Goal: Information Seeking & Learning: Learn about a topic

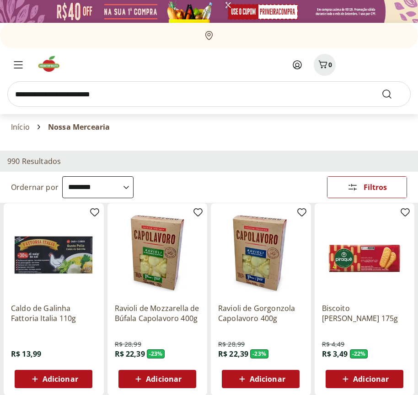
select select "**********"
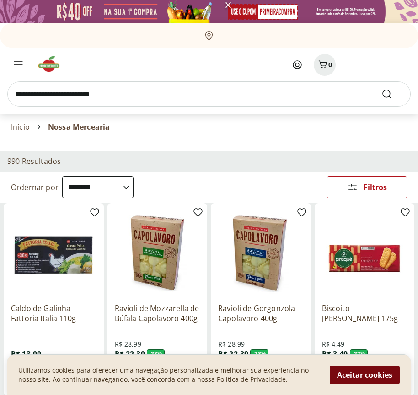
click at [364, 375] on button "Aceitar cookies" at bounding box center [365, 375] width 70 height 18
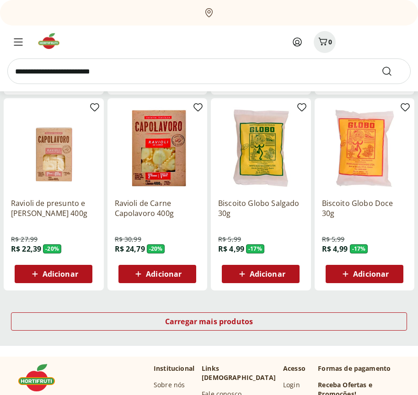
scroll to position [477, 0]
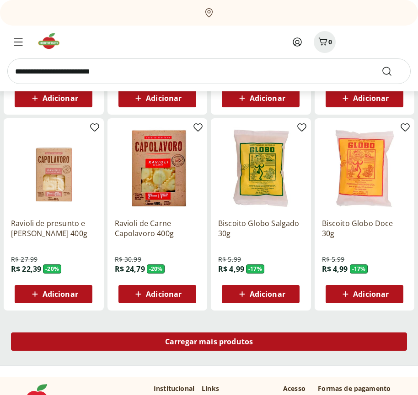
click at [209, 343] on span "Carregar mais produtos" at bounding box center [209, 341] width 88 height 7
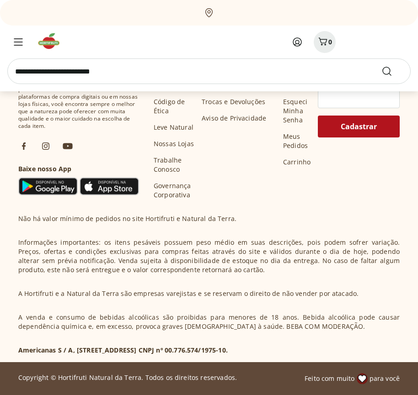
scroll to position [1068, 0]
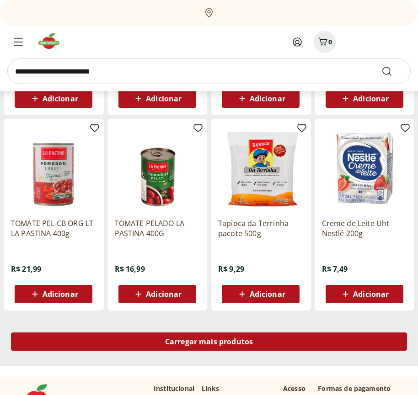
click at [209, 342] on span "Carregar mais produtos" at bounding box center [209, 341] width 88 height 7
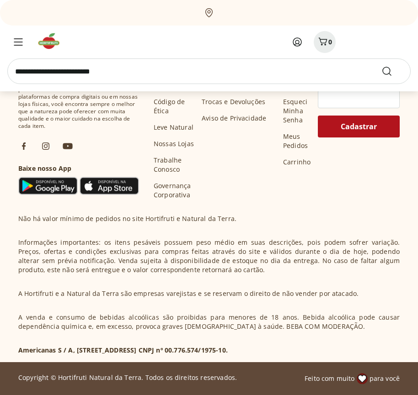
scroll to position [1659, 0]
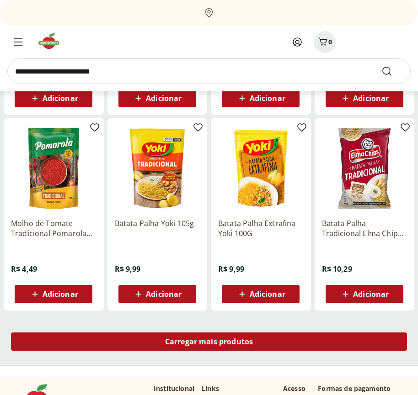
click at [209, 343] on span "Carregar mais produtos" at bounding box center [209, 341] width 88 height 7
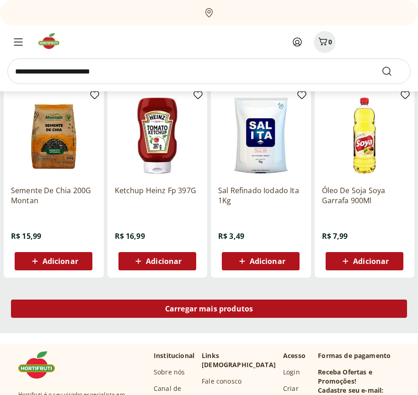
scroll to position [2250, 0]
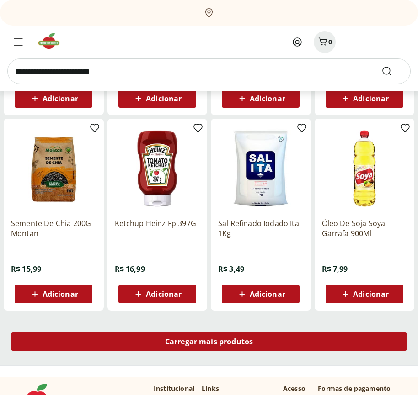
click at [209, 342] on span "Carregar mais produtos" at bounding box center [209, 341] width 88 height 7
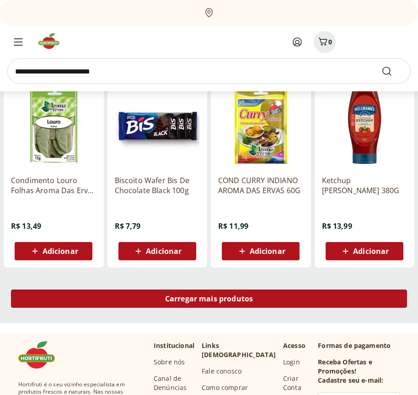
scroll to position [2841, 0]
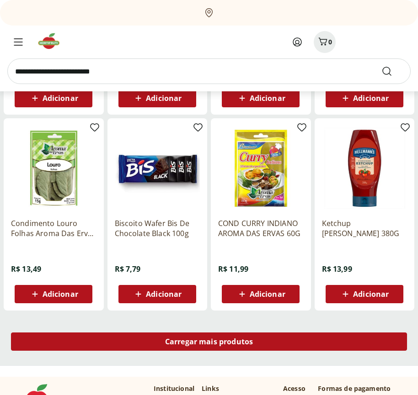
click at [209, 343] on span "Carregar mais produtos" at bounding box center [209, 341] width 88 height 7
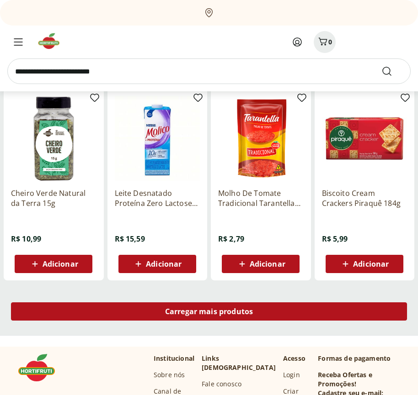
scroll to position [3432, 0]
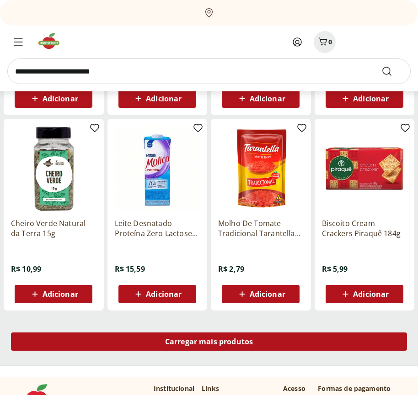
click at [209, 342] on span "Carregar mais produtos" at bounding box center [209, 341] width 88 height 7
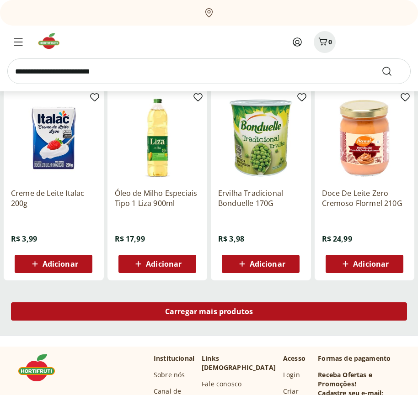
scroll to position [4024, 0]
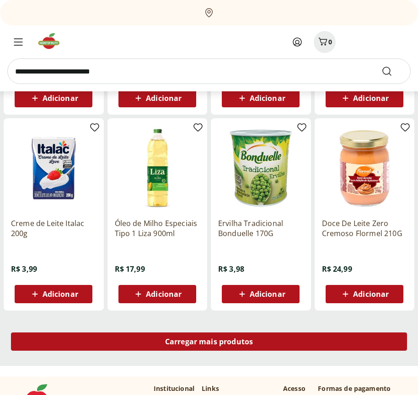
click at [209, 343] on span "Carregar mais produtos" at bounding box center [209, 341] width 88 height 7
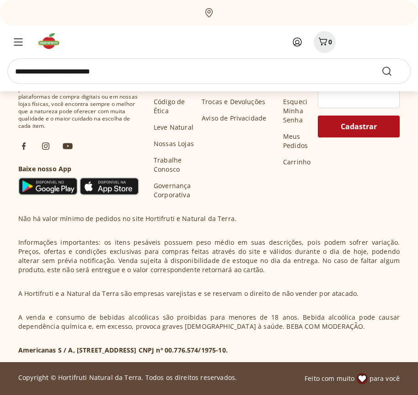
scroll to position [4615, 0]
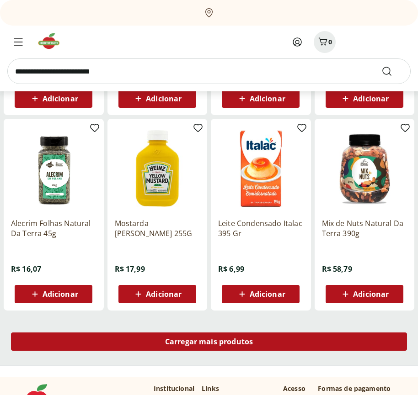
click at [209, 342] on span "Carregar mais produtos" at bounding box center [209, 341] width 88 height 7
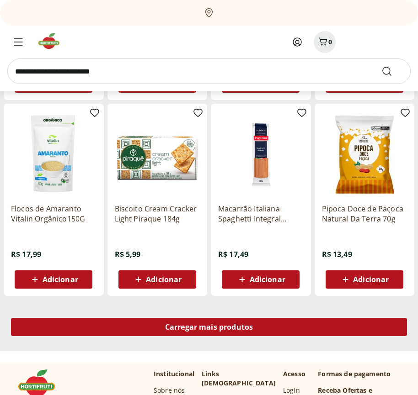
scroll to position [5206, 0]
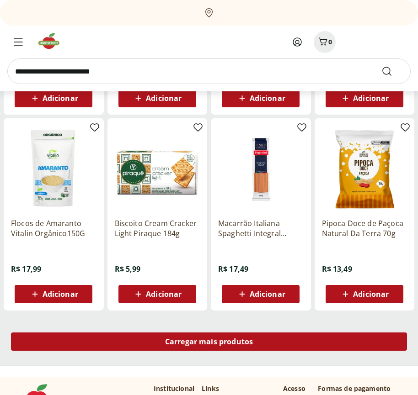
click at [209, 343] on span "Carregar mais produtos" at bounding box center [209, 341] width 88 height 7
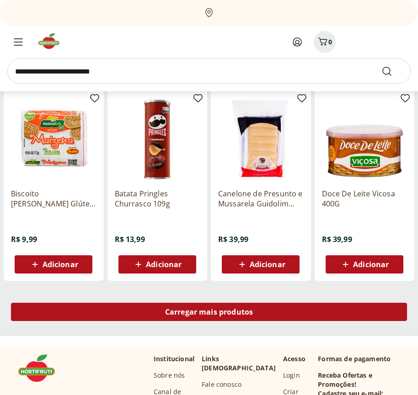
scroll to position [5797, 0]
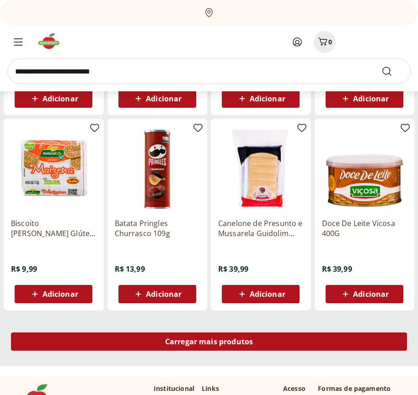
click at [209, 342] on span "Carregar mais produtos" at bounding box center [209, 341] width 88 height 7
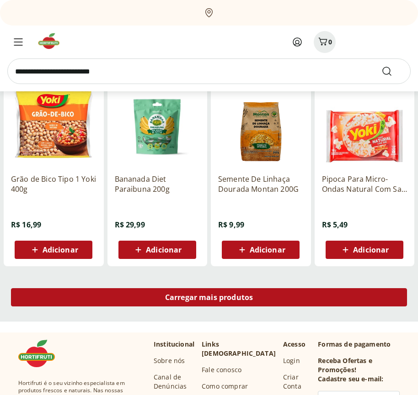
scroll to position [6389, 0]
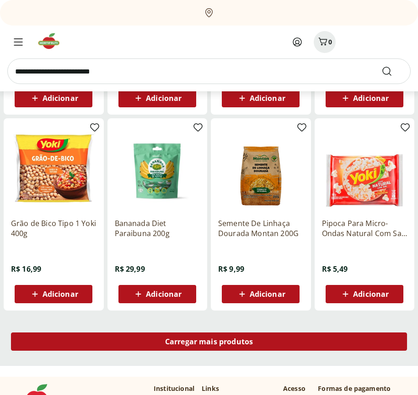
click at [209, 343] on span "Carregar mais produtos" at bounding box center [209, 341] width 88 height 7
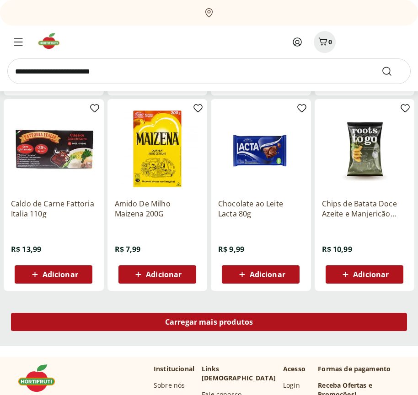
scroll to position [6980, 0]
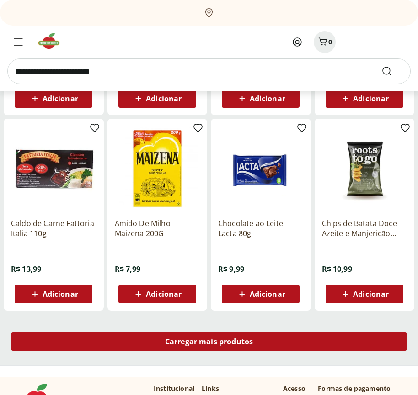
click at [209, 342] on span "Carregar mais produtos" at bounding box center [209, 341] width 88 height 7
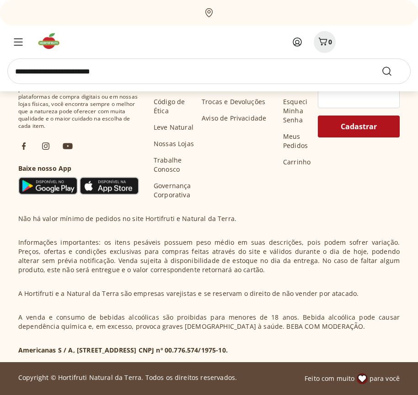
scroll to position [7571, 0]
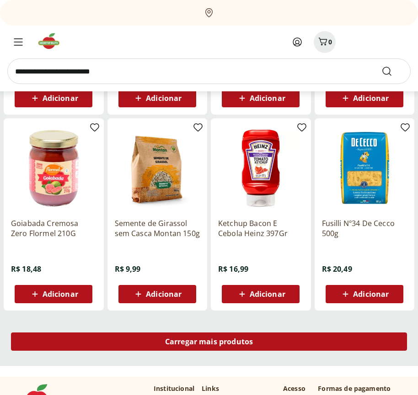
click at [209, 343] on span "Carregar mais produtos" at bounding box center [209, 341] width 88 height 7
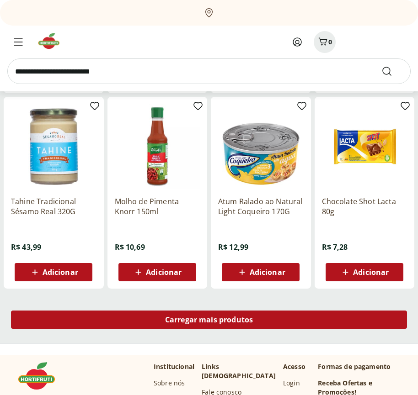
scroll to position [8162, 0]
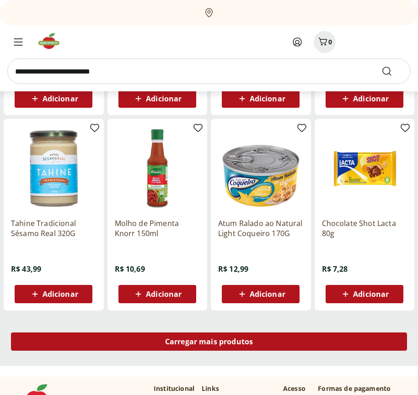
click at [209, 342] on span "Carregar mais produtos" at bounding box center [209, 341] width 88 height 7
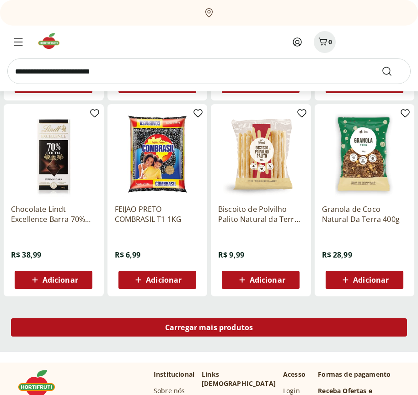
scroll to position [8753, 0]
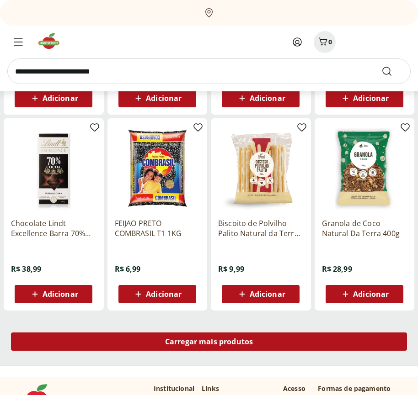
click at [209, 343] on span "Carregar mais produtos" at bounding box center [209, 341] width 88 height 7
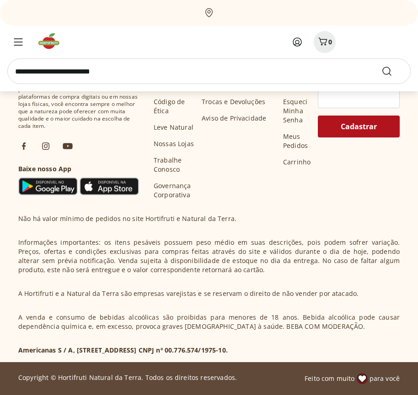
scroll to position [9344, 0]
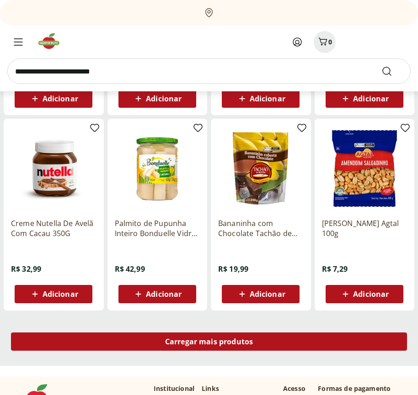
click at [209, 342] on span "Carregar mais produtos" at bounding box center [209, 341] width 88 height 7
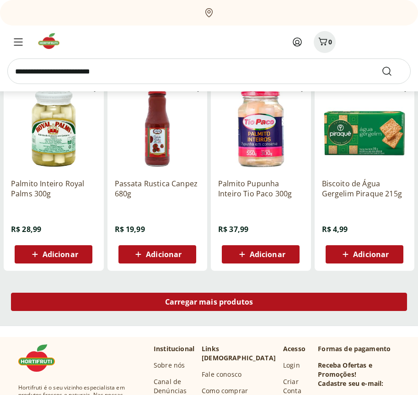
scroll to position [9936, 0]
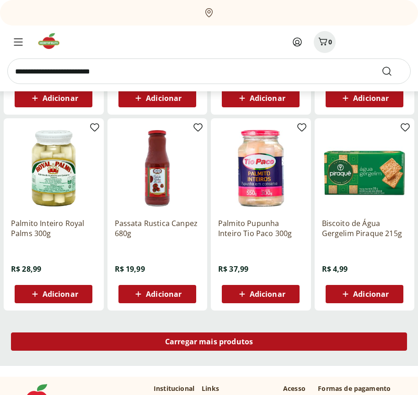
click at [209, 343] on span "Carregar mais produtos" at bounding box center [209, 341] width 88 height 7
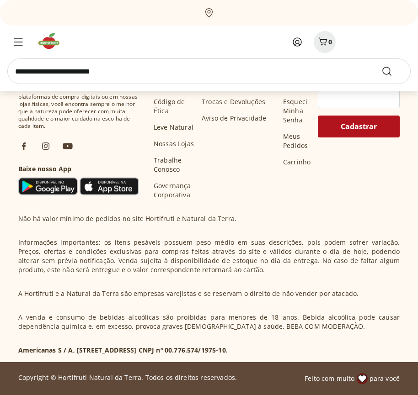
scroll to position [10527, 0]
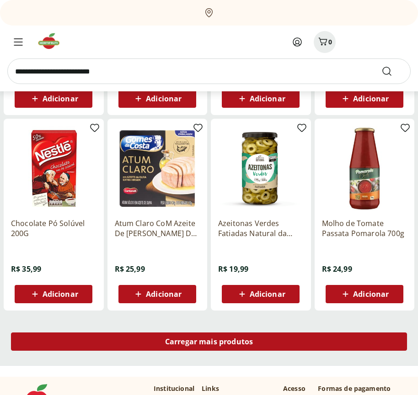
click at [209, 342] on span "Carregar mais produtos" at bounding box center [209, 341] width 88 height 7
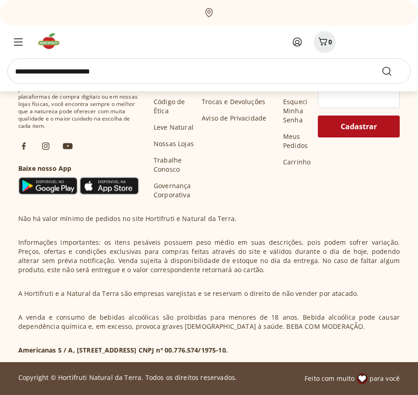
scroll to position [11118, 0]
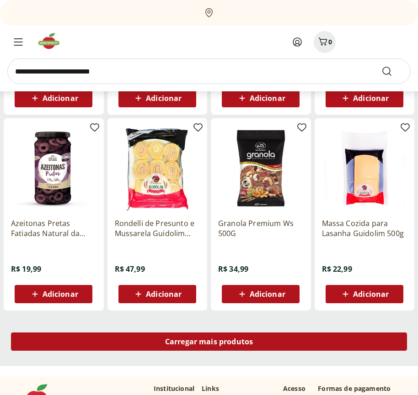
click at [209, 343] on span "Carregar mais produtos" at bounding box center [209, 341] width 88 height 7
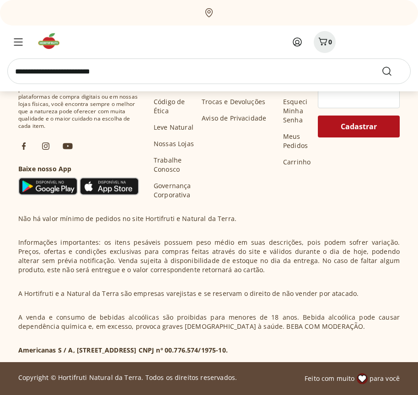
scroll to position [11709, 0]
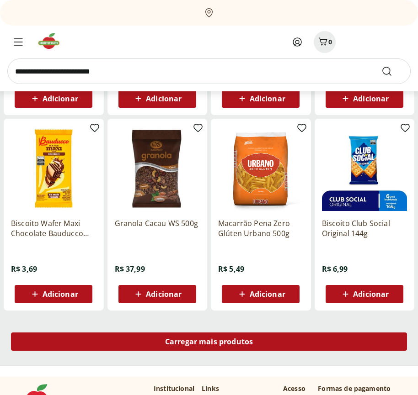
click at [209, 342] on span "Carregar mais produtos" at bounding box center [209, 341] width 88 height 7
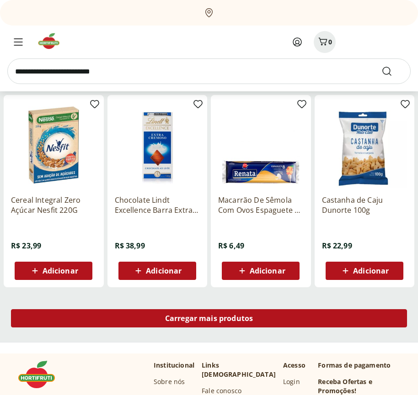
scroll to position [12300, 0]
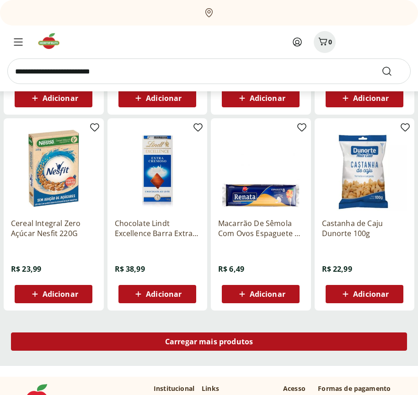
click at [209, 343] on span "Carregar mais produtos" at bounding box center [209, 341] width 88 height 7
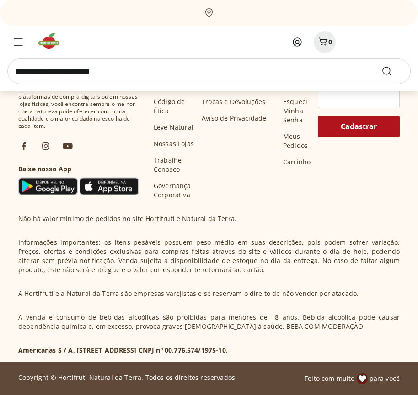
scroll to position [12891, 0]
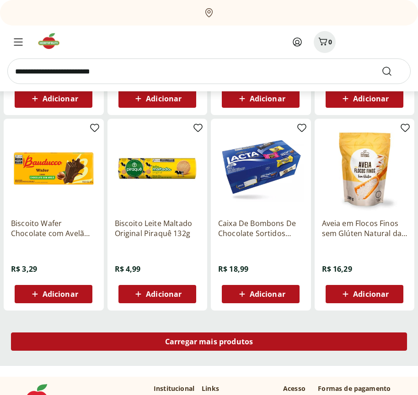
click at [209, 342] on span "Carregar mais produtos" at bounding box center [209, 341] width 88 height 7
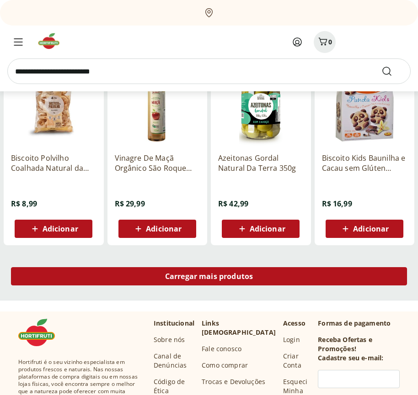
scroll to position [13483, 0]
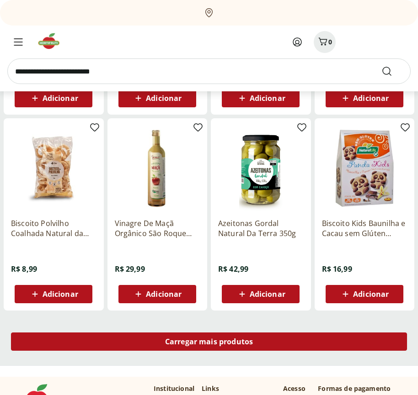
click at [209, 343] on span "Carregar mais produtos" at bounding box center [209, 341] width 88 height 7
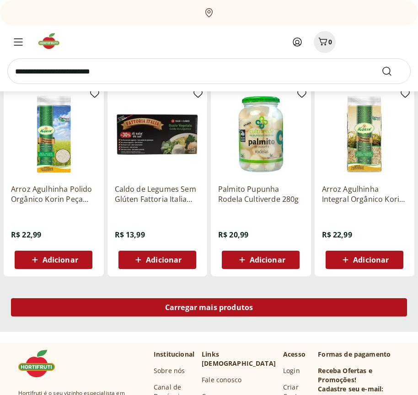
scroll to position [14074, 0]
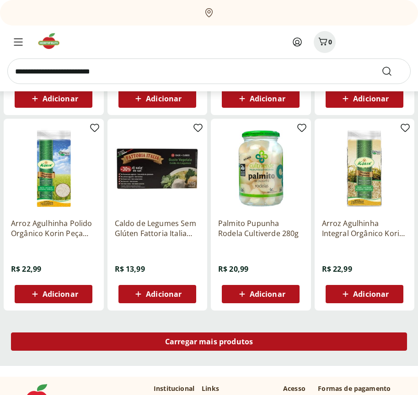
click at [209, 342] on span "Carregar mais produtos" at bounding box center [209, 341] width 88 height 7
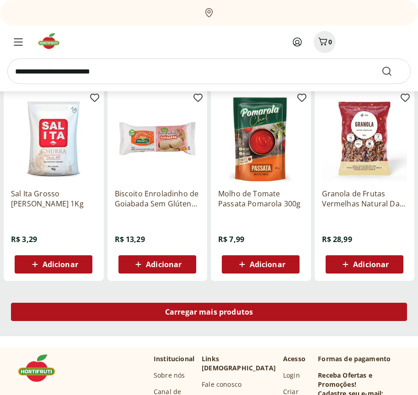
scroll to position [14665, 0]
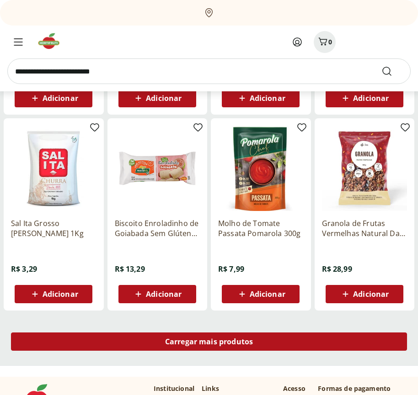
click at [209, 343] on span "Carregar mais produtos" at bounding box center [209, 341] width 88 height 7
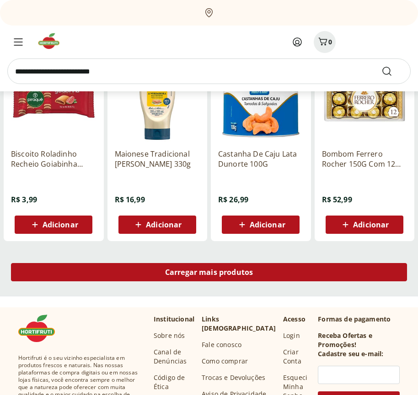
scroll to position [15256, 0]
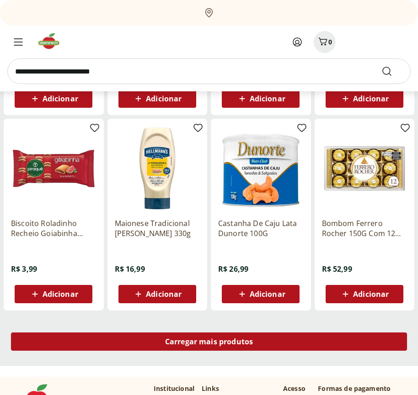
click at [209, 342] on span "Carregar mais produtos" at bounding box center [209, 341] width 88 height 7
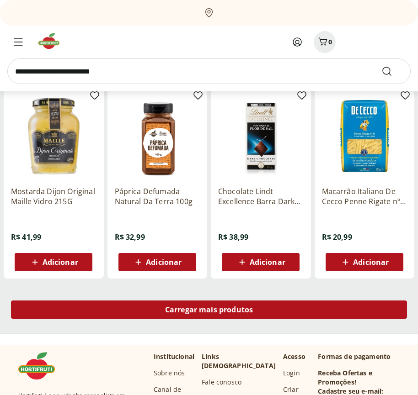
scroll to position [15848, 0]
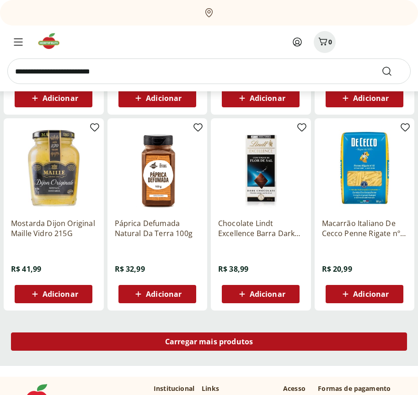
click at [209, 343] on span "Carregar mais produtos" at bounding box center [209, 341] width 88 height 7
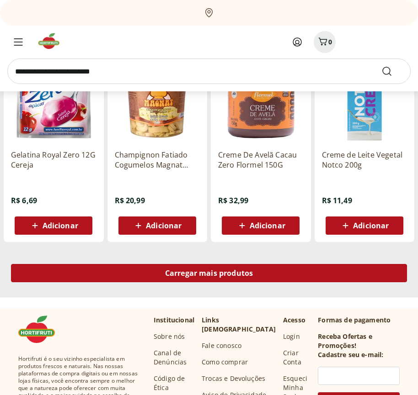
scroll to position [16439, 0]
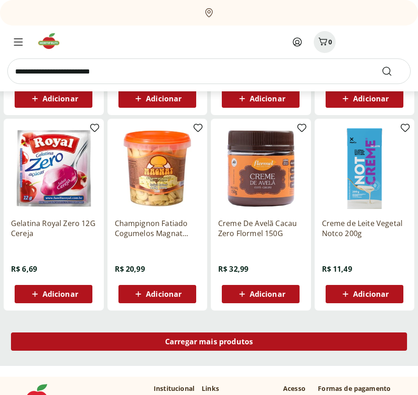
click at [209, 342] on span "Carregar mais produtos" at bounding box center [209, 341] width 88 height 7
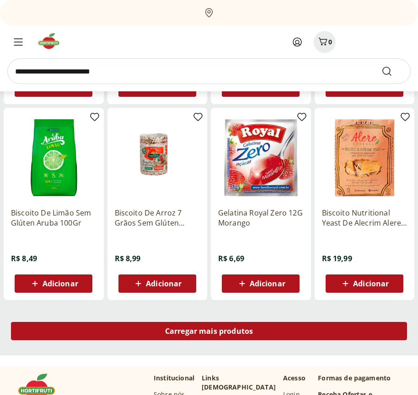
scroll to position [17030, 0]
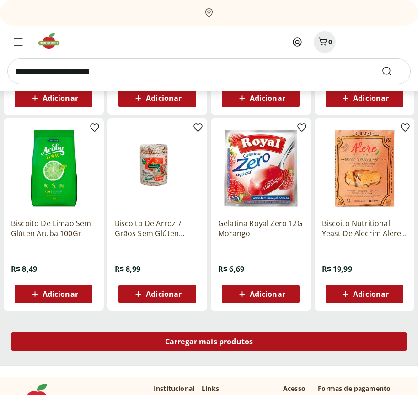
click at [209, 343] on span "Carregar mais produtos" at bounding box center [209, 341] width 88 height 7
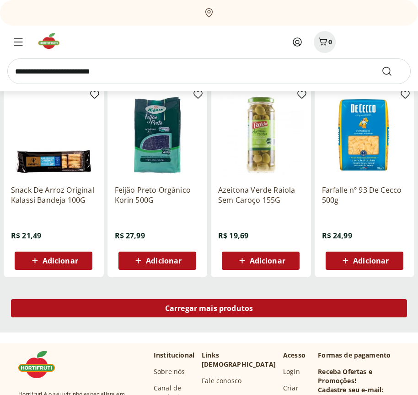
scroll to position [17621, 0]
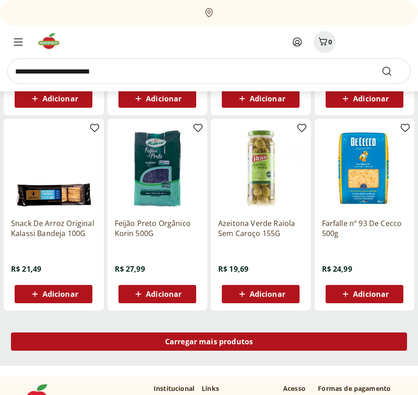
click at [209, 342] on span "Carregar mais produtos" at bounding box center [209, 341] width 88 height 7
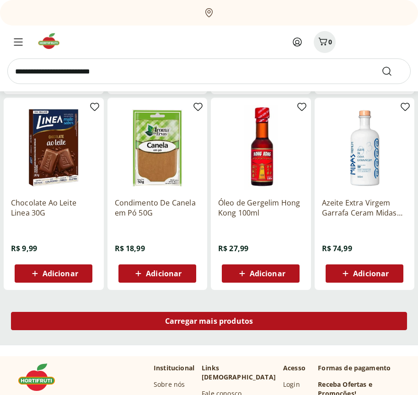
scroll to position [18212, 0]
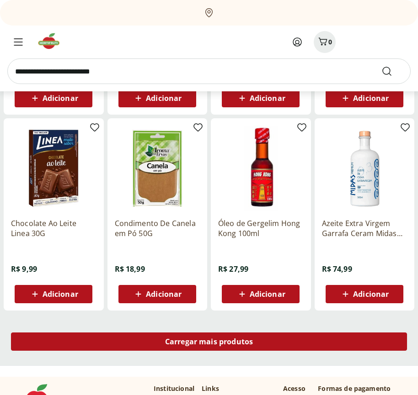
click at [209, 343] on span "Carregar mais produtos" at bounding box center [209, 341] width 88 height 7
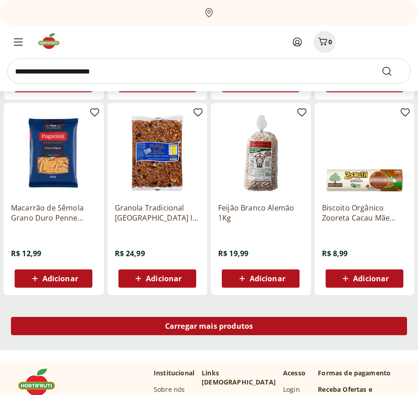
scroll to position [18803, 0]
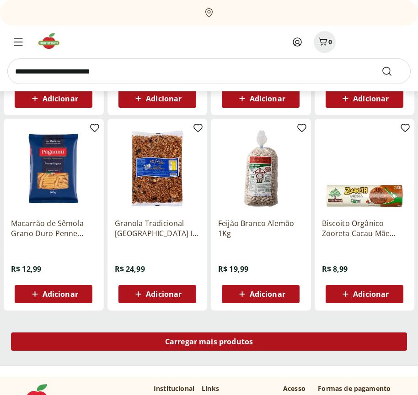
click at [209, 342] on span "Carregar mais produtos" at bounding box center [209, 341] width 88 height 7
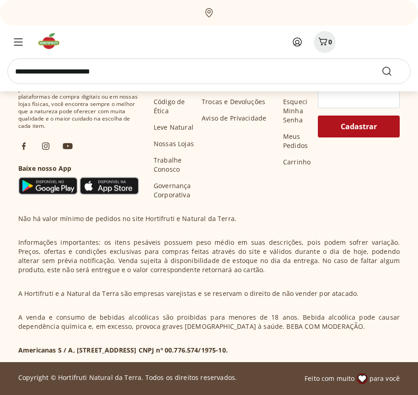
scroll to position [19395, 0]
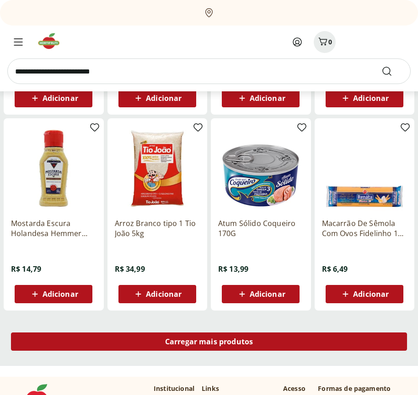
click at [209, 343] on span "Carregar mais produtos" at bounding box center [209, 341] width 88 height 7
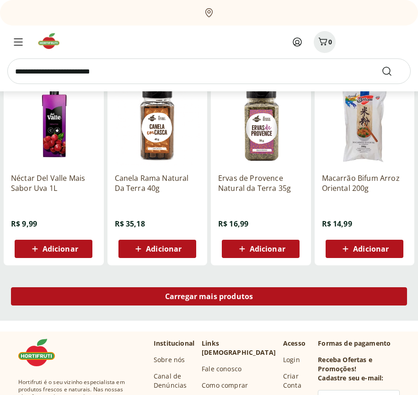
scroll to position [19986, 0]
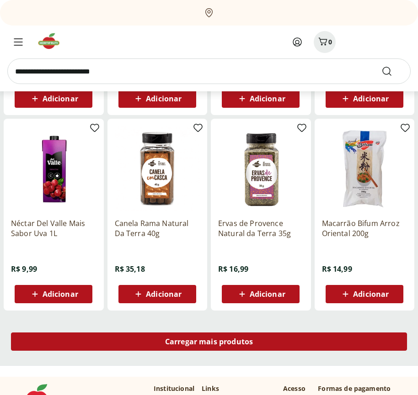
click at [209, 342] on span "Carregar mais produtos" at bounding box center [209, 341] width 88 height 7
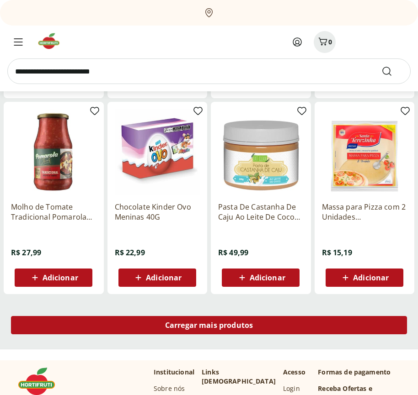
scroll to position [20577, 0]
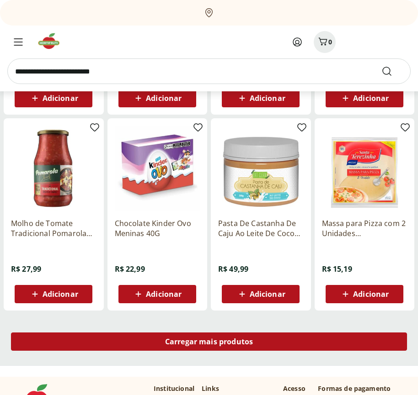
click at [209, 343] on span "Carregar mais produtos" at bounding box center [209, 341] width 88 height 7
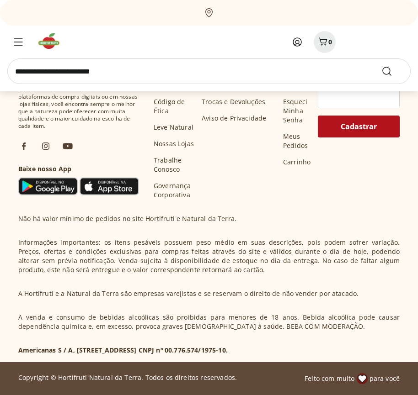
scroll to position [21168, 0]
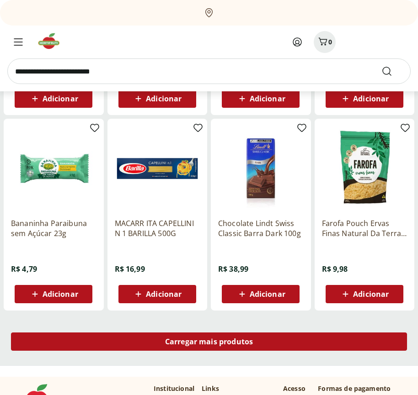
click at [209, 342] on span "Carregar mais produtos" at bounding box center [209, 341] width 88 height 7
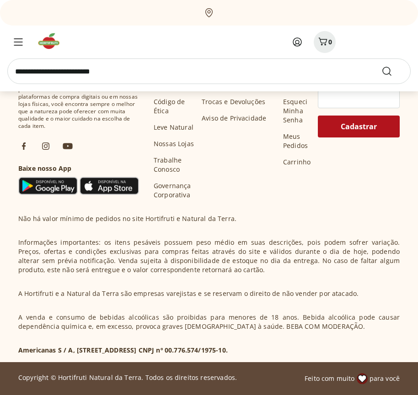
scroll to position [21759, 0]
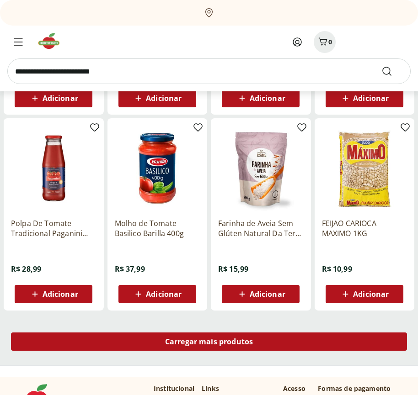
click at [209, 343] on span "Carregar mais produtos" at bounding box center [209, 341] width 88 height 7
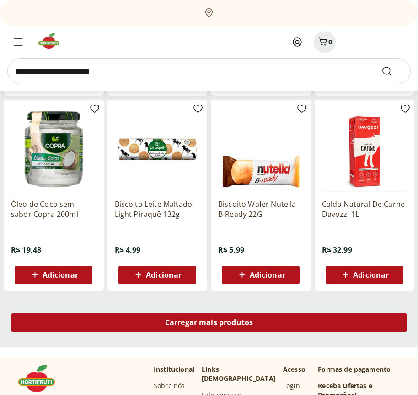
scroll to position [22350, 0]
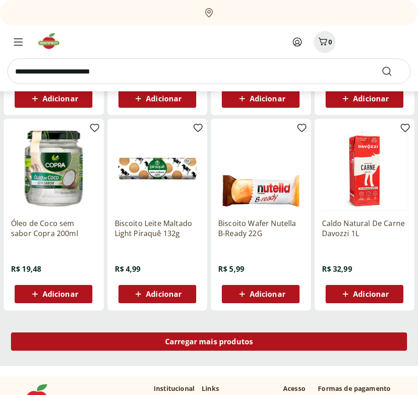
click at [209, 342] on span "Carregar mais produtos" at bounding box center [209, 341] width 88 height 7
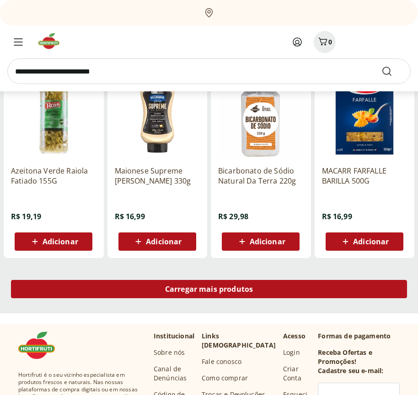
scroll to position [22942, 0]
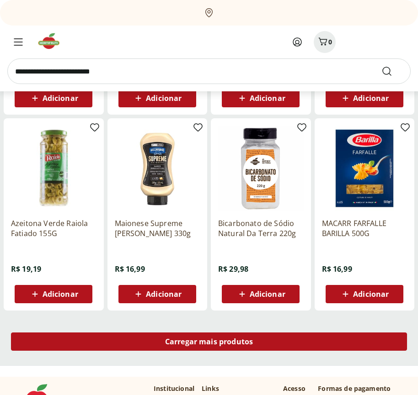
click at [209, 343] on span "Carregar mais produtos" at bounding box center [209, 341] width 88 height 7
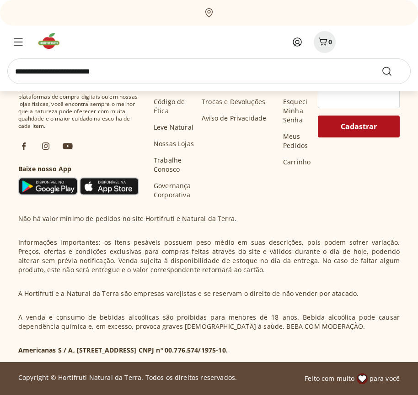
scroll to position [23533, 0]
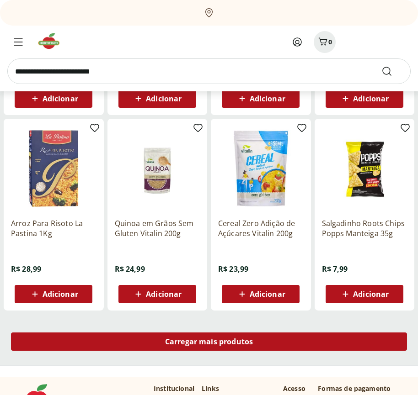
click at [209, 342] on span "Carregar mais produtos" at bounding box center [209, 341] width 88 height 7
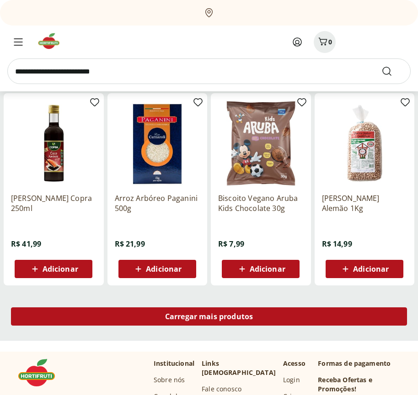
scroll to position [24124, 0]
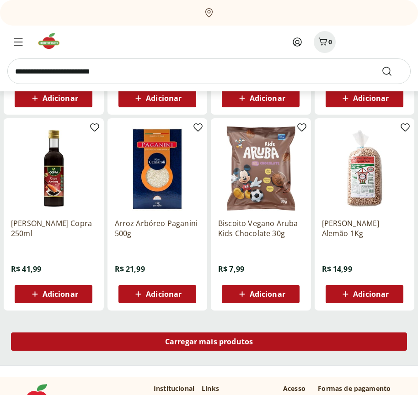
click at [209, 343] on span "Carregar mais produtos" at bounding box center [209, 341] width 88 height 7
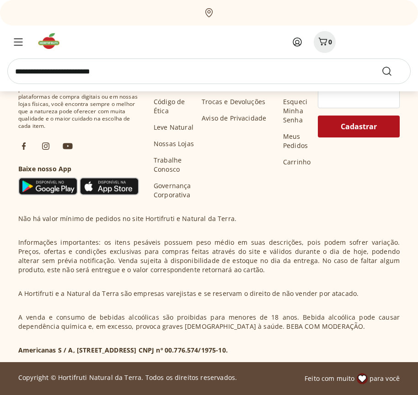
scroll to position [24715, 0]
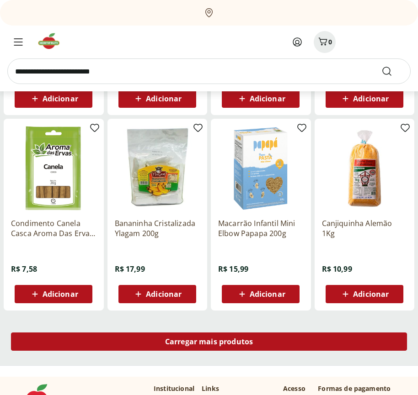
click at [209, 342] on span "Carregar mais produtos" at bounding box center [209, 341] width 88 height 7
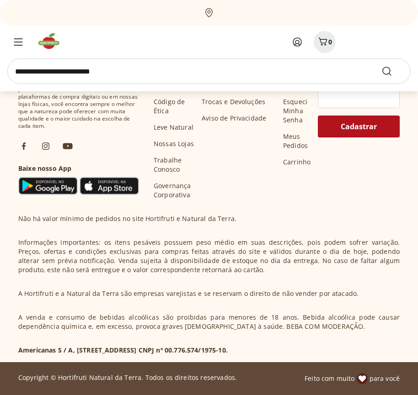
scroll to position [25307, 0]
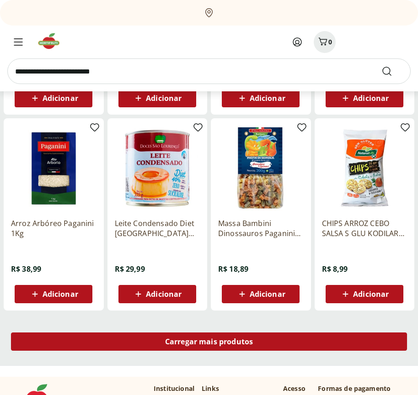
click at [209, 343] on span "Carregar mais produtos" at bounding box center [209, 341] width 88 height 7
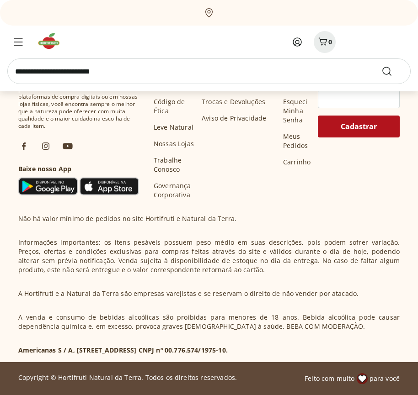
scroll to position [25898, 0]
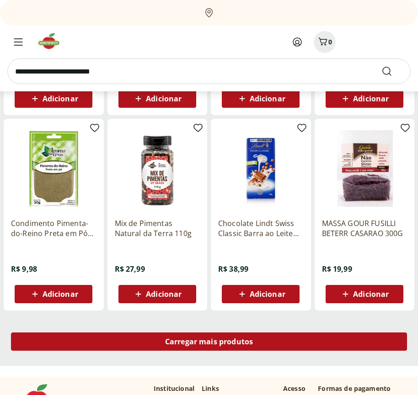
click at [209, 342] on span "Carregar mais produtos" at bounding box center [209, 341] width 88 height 7
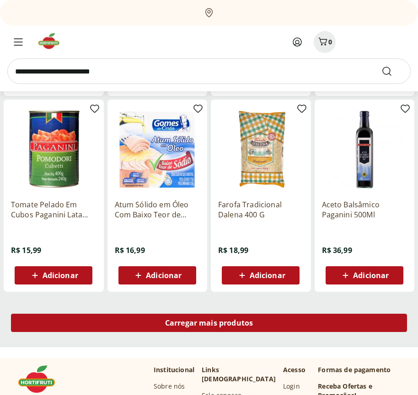
scroll to position [26489, 0]
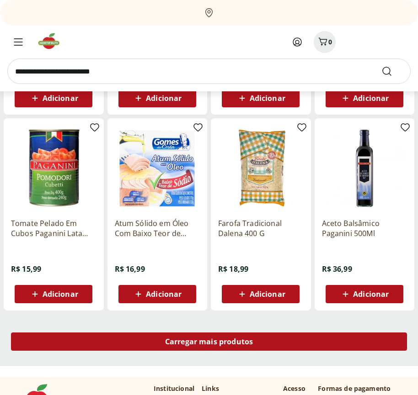
click at [209, 343] on span "Carregar mais produtos" at bounding box center [209, 341] width 88 height 7
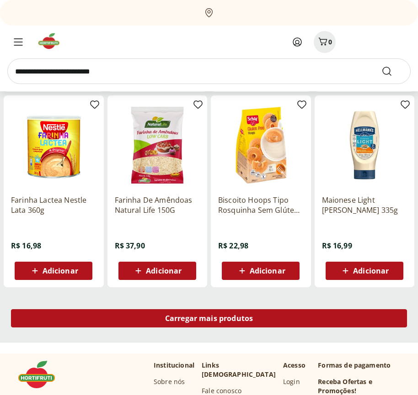
scroll to position [27080, 0]
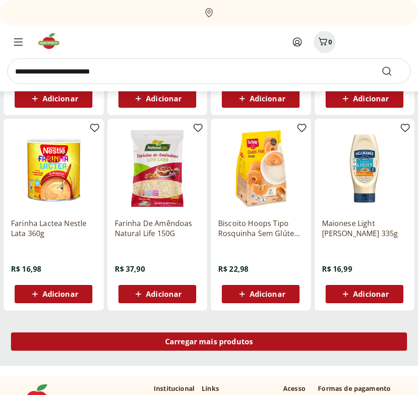
click at [209, 342] on span "Carregar mais produtos" at bounding box center [209, 341] width 88 height 7
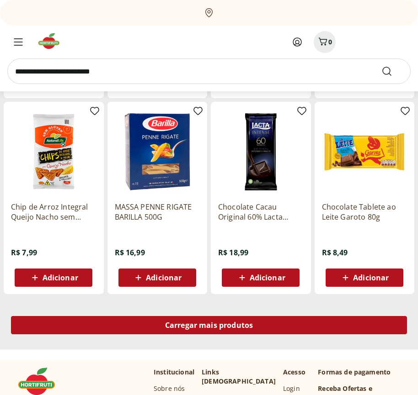
scroll to position [27671, 0]
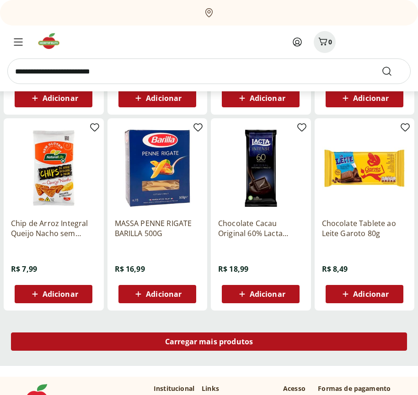
click at [209, 343] on span "Carregar mais produtos" at bounding box center [209, 341] width 88 height 7
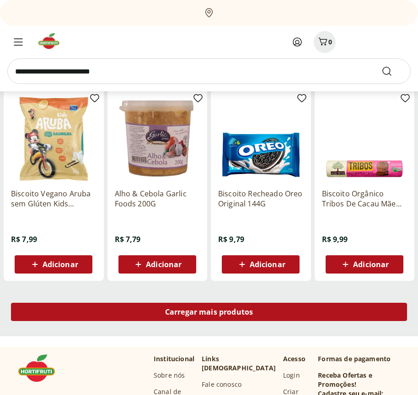
scroll to position [28262, 0]
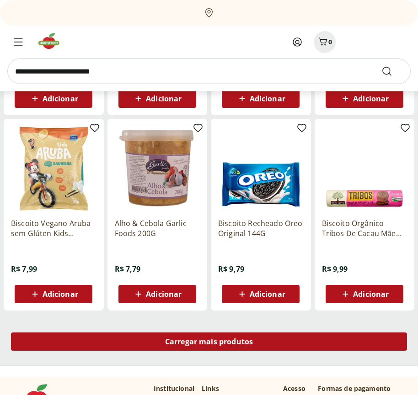
click at [209, 342] on span "Carregar mais produtos" at bounding box center [209, 341] width 88 height 7
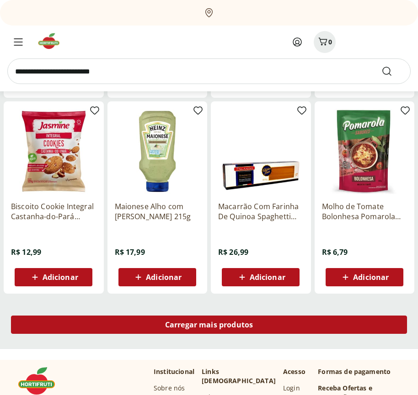
scroll to position [28854, 0]
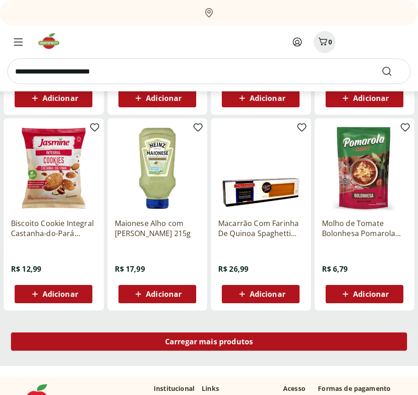
click at [209, 343] on span "Carregar mais produtos" at bounding box center [209, 341] width 88 height 7
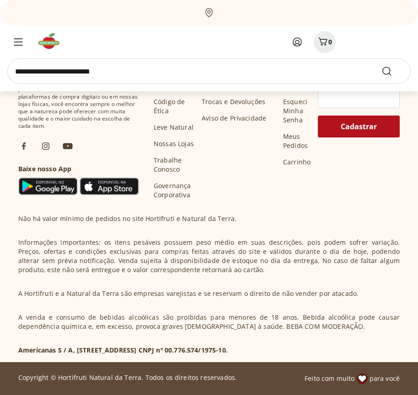
scroll to position [29445, 0]
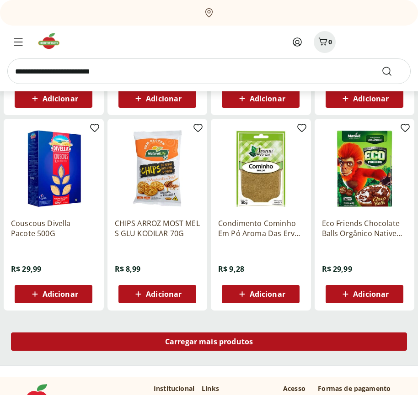
click at [209, 342] on span "Carregar mais produtos" at bounding box center [209, 341] width 88 height 7
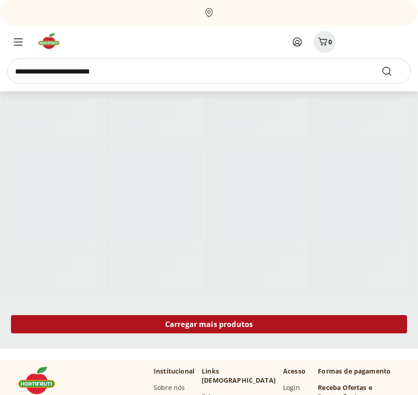
scroll to position [395, 0]
